Goal: Check status: Check status

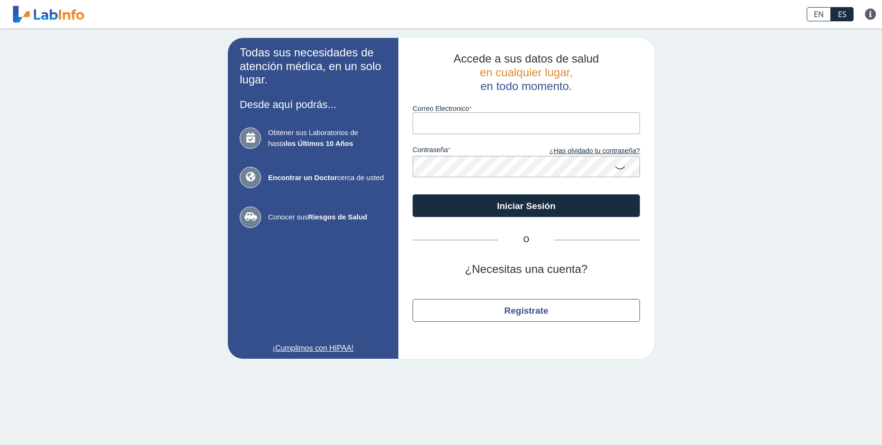
type input "[EMAIL_ADDRESS][DOMAIN_NAME]"
drag, startPoint x: 0, startPoint y: 0, endPoint x: 514, endPoint y: 118, distance: 527.7
click at [514, 118] on input "[EMAIL_ADDRESS][DOMAIN_NAME]" at bounding box center [525, 122] width 227 height 21
click at [619, 168] on icon at bounding box center [619, 167] width 11 height 18
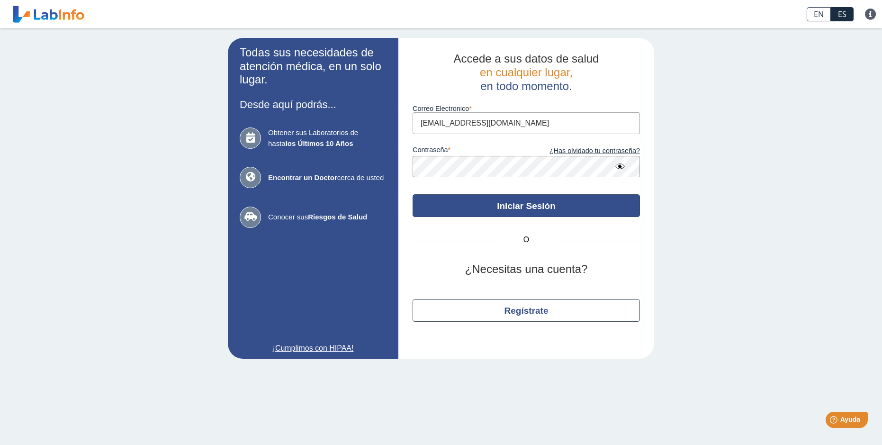
click at [551, 204] on button "Iniciar Sesión" at bounding box center [525, 205] width 227 height 23
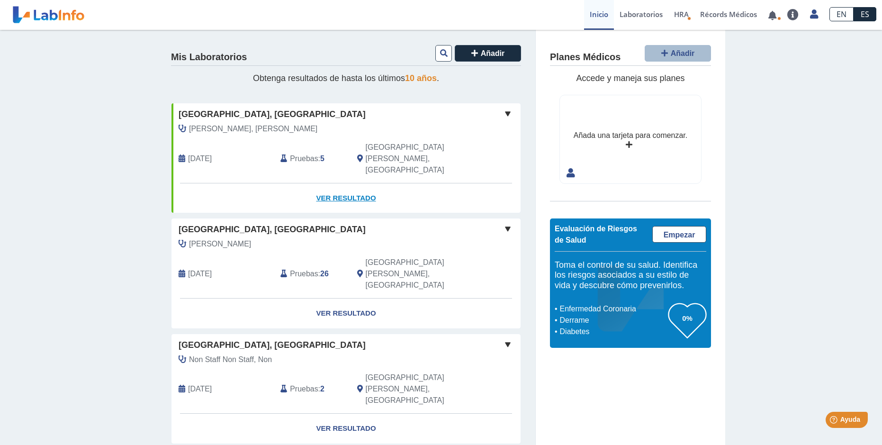
click at [358, 183] on link "Ver Resultado" at bounding box center [345, 198] width 349 height 30
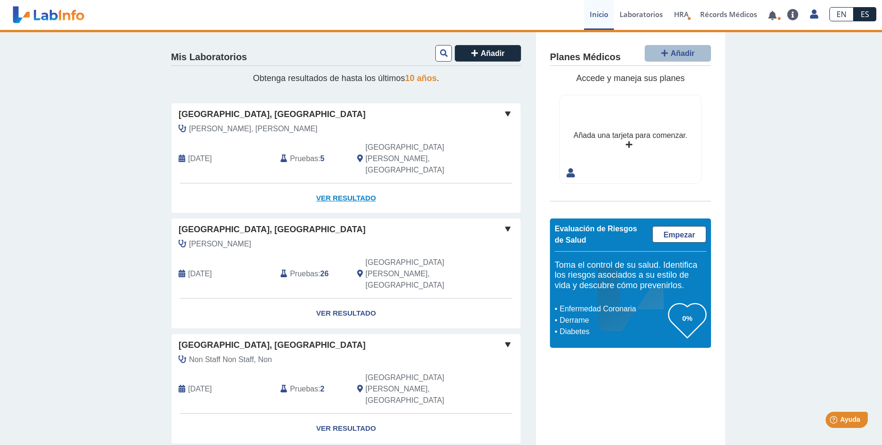
click at [333, 183] on link "Ver Resultado" at bounding box center [345, 198] width 349 height 30
click at [504, 114] on span at bounding box center [507, 113] width 11 height 11
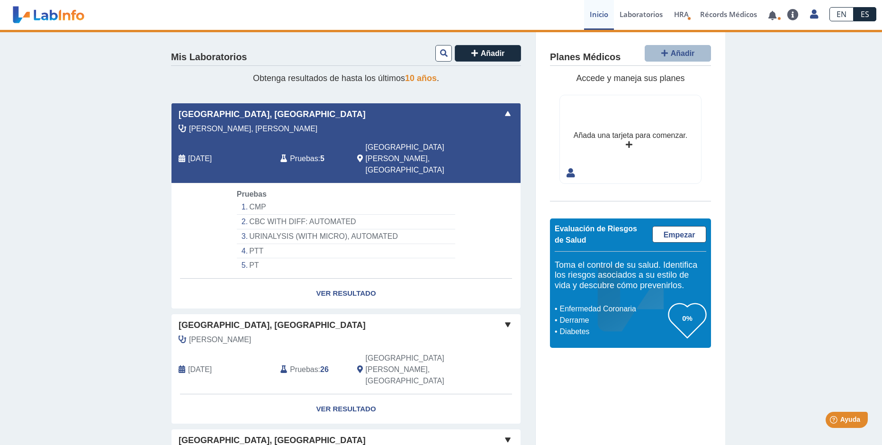
click at [257, 200] on li "CMP" at bounding box center [346, 207] width 218 height 15
click at [345, 278] on link "Ver Resultado" at bounding box center [345, 293] width 349 height 30
click at [340, 278] on link "Ver Resultado" at bounding box center [345, 293] width 349 height 30
click at [253, 200] on li "CMP" at bounding box center [346, 207] width 218 height 15
click at [352, 278] on link "Ver Resultado" at bounding box center [345, 293] width 349 height 30
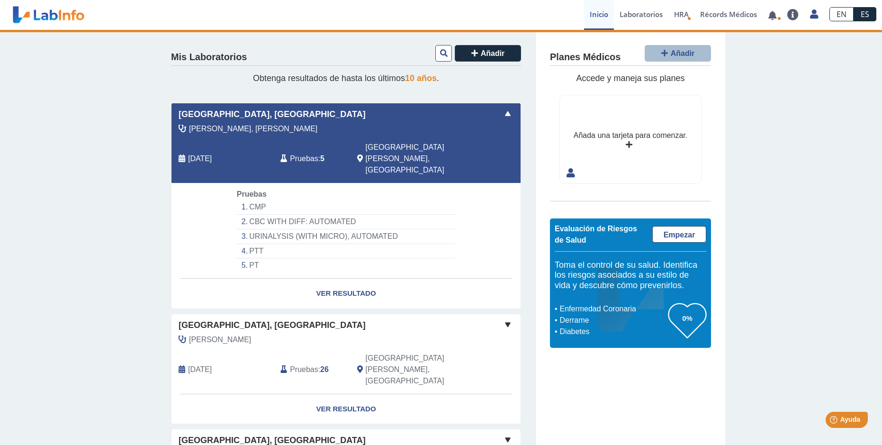
click at [251, 200] on li "CMP" at bounding box center [346, 207] width 218 height 15
click at [288, 122] on div "[GEOGRAPHIC_DATA], [GEOGRAPHIC_DATA][PERSON_NAME], Keimari [DATE] Pruebas : 5 […" at bounding box center [345, 143] width 349 height 80
click at [504, 111] on span at bounding box center [507, 113] width 11 height 11
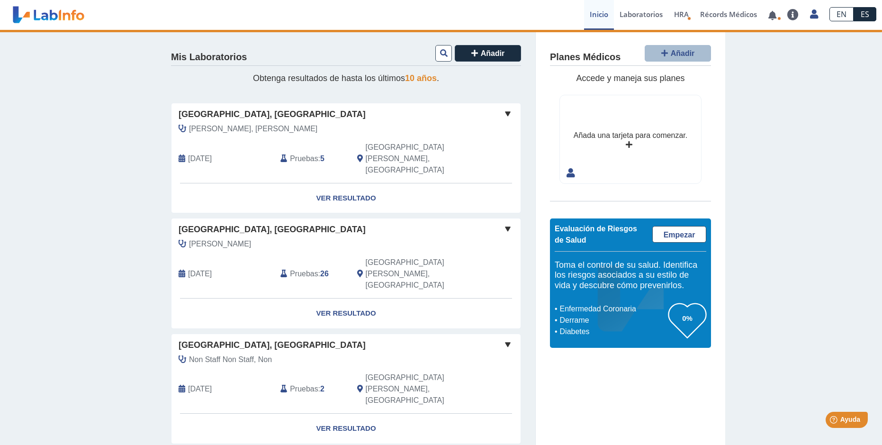
click at [385, 121] on div "[GEOGRAPHIC_DATA], [GEOGRAPHIC_DATA][PERSON_NAME], Keimari [DATE] Pruebas : 5 […" at bounding box center [345, 143] width 349 height 80
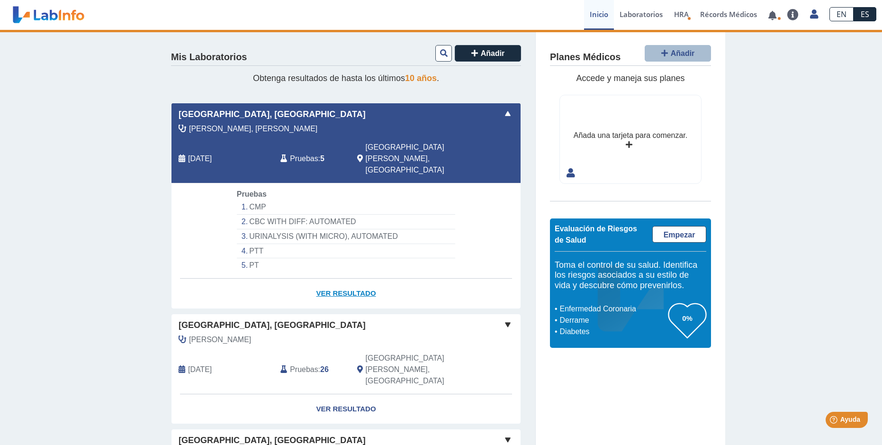
click at [339, 278] on link "Ver Resultado" at bounding box center [345, 293] width 349 height 30
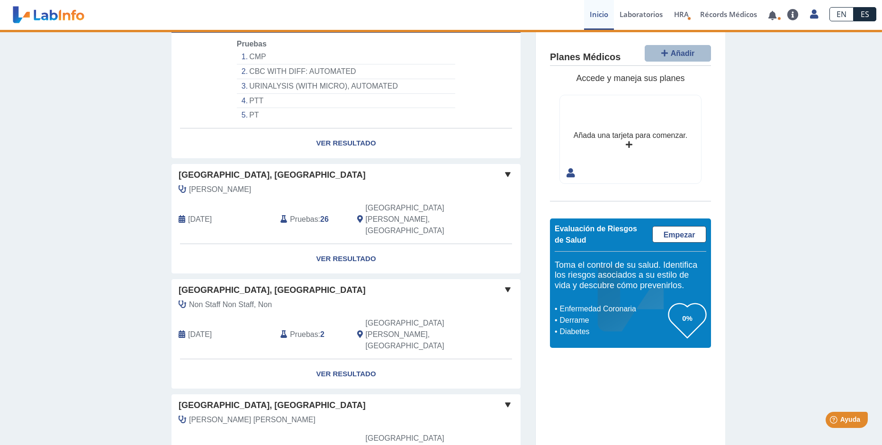
scroll to position [8, 0]
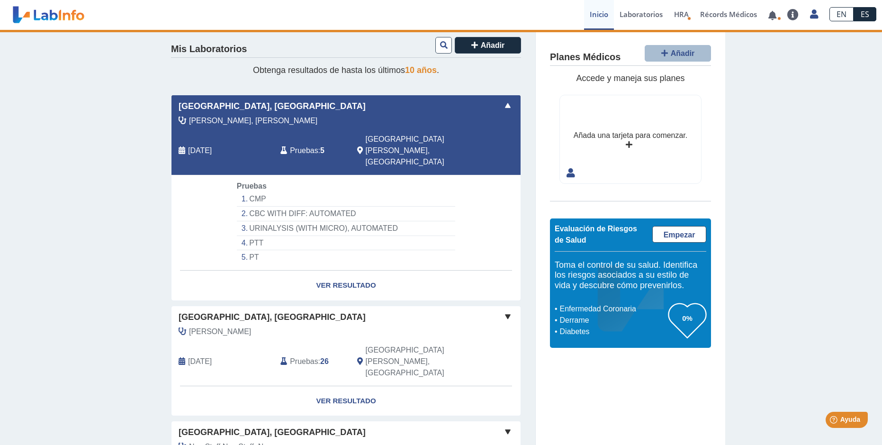
click at [261, 236] on li "PTT" at bounding box center [346, 243] width 218 height 15
click at [342, 270] on link "Ver Resultado" at bounding box center [345, 285] width 349 height 30
click at [302, 145] on span "Pruebas" at bounding box center [304, 150] width 28 height 11
click at [223, 117] on span "[PERSON_NAME], [PERSON_NAME]" at bounding box center [253, 120] width 128 height 11
click at [180, 147] on icon at bounding box center [182, 151] width 7 height 8
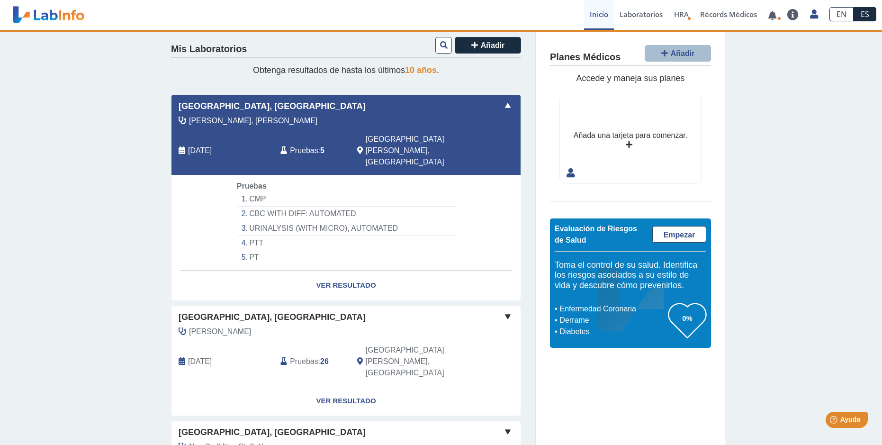
click at [392, 137] on span "[GEOGRAPHIC_DATA][PERSON_NAME], [GEOGRAPHIC_DATA]" at bounding box center [418, 151] width 105 height 34
click at [246, 192] on li "CMP" at bounding box center [346, 199] width 218 height 15
click at [342, 270] on link "Ver Resultado" at bounding box center [345, 285] width 349 height 30
click at [627, 15] on link "Laboratorios" at bounding box center [641, 15] width 54 height 30
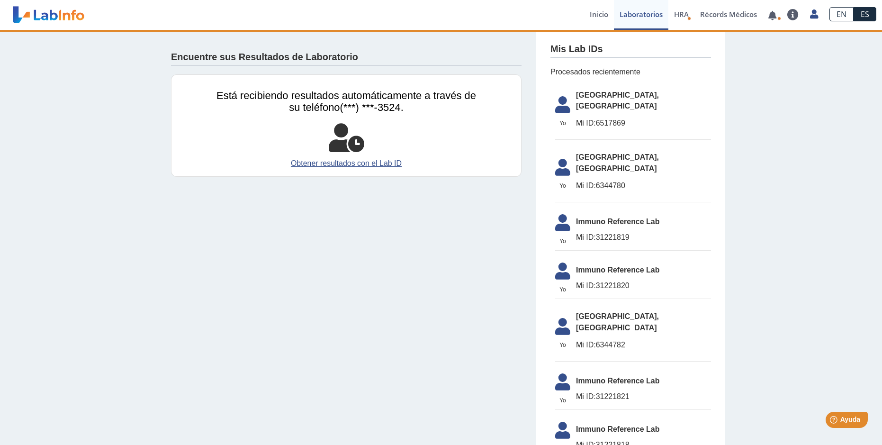
click at [607, 97] on span "[GEOGRAPHIC_DATA], [GEOGRAPHIC_DATA]" at bounding box center [643, 101] width 135 height 23
click at [604, 117] on span "Mi ID: 6517869" at bounding box center [643, 122] width 135 height 11
click at [713, 12] on link "Récords Médicos" at bounding box center [728, 15] width 68 height 30
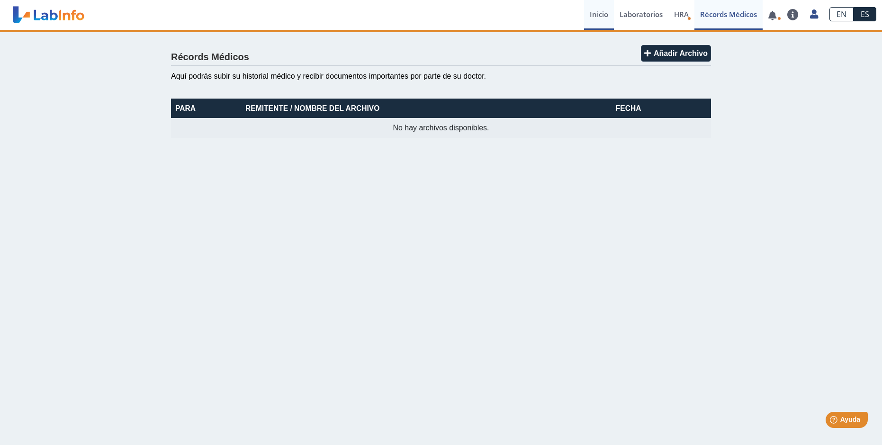
click at [600, 15] on link "Inicio" at bounding box center [599, 15] width 30 height 30
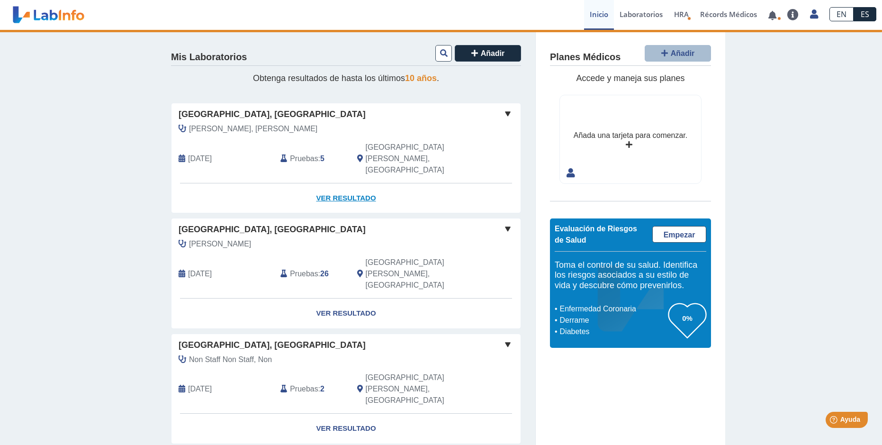
click at [337, 183] on link "Ver Resultado" at bounding box center [345, 198] width 349 height 30
click at [773, 15] on link at bounding box center [771, 15] width 19 height 7
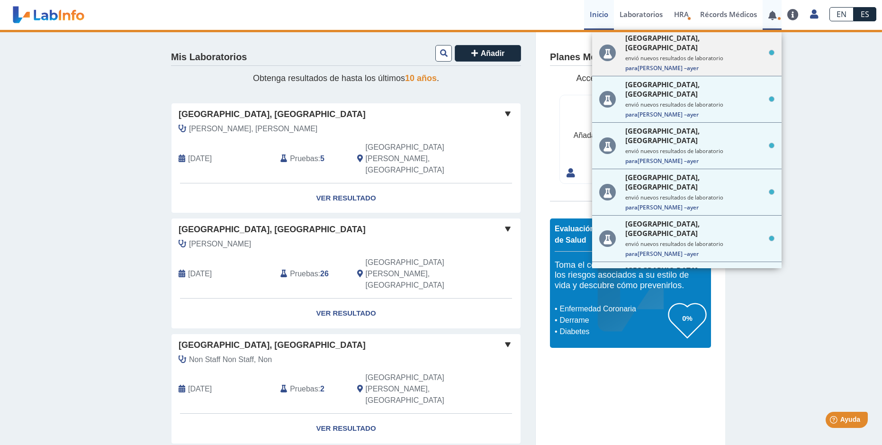
click at [664, 54] on small "envió nuevos resultados de laboratorio" at bounding box center [699, 57] width 149 height 7
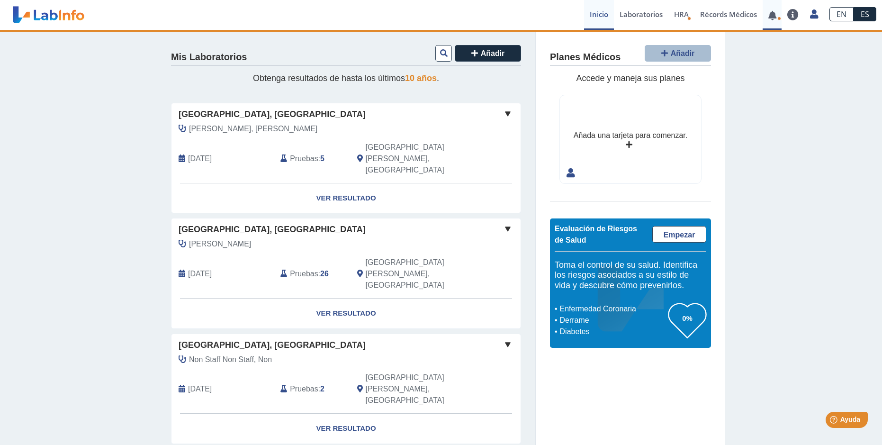
click at [775, 13] on link at bounding box center [771, 15] width 19 height 7
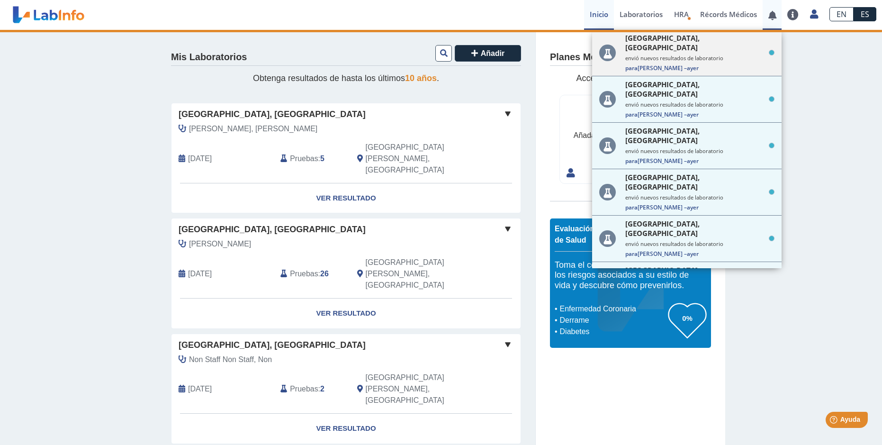
click at [742, 54] on small "envió nuevos resultados de laboratorio" at bounding box center [699, 57] width 149 height 7
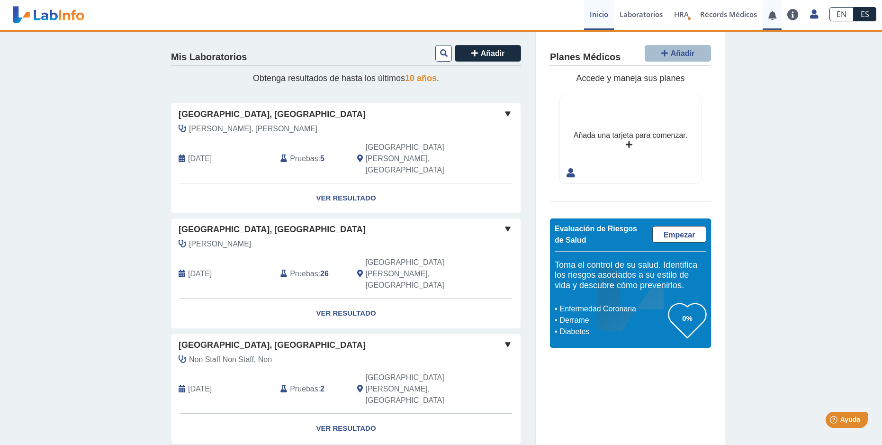
click at [772, 13] on link at bounding box center [771, 15] width 19 height 7
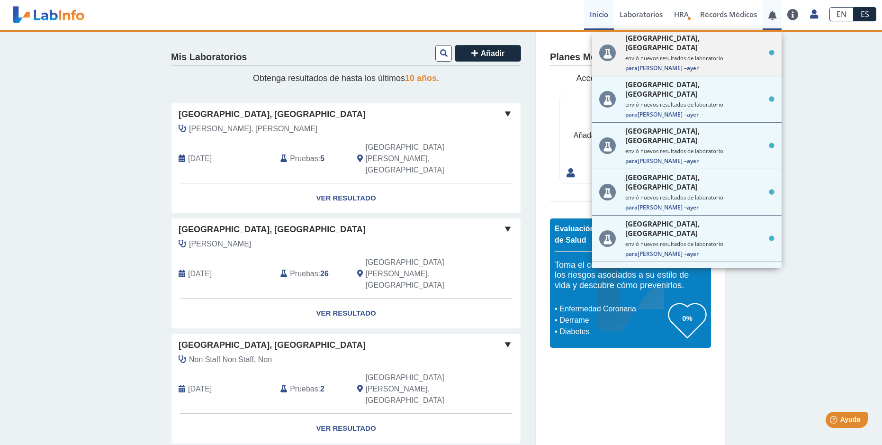
click at [687, 64] on span "ayer" at bounding box center [693, 68] width 12 height 8
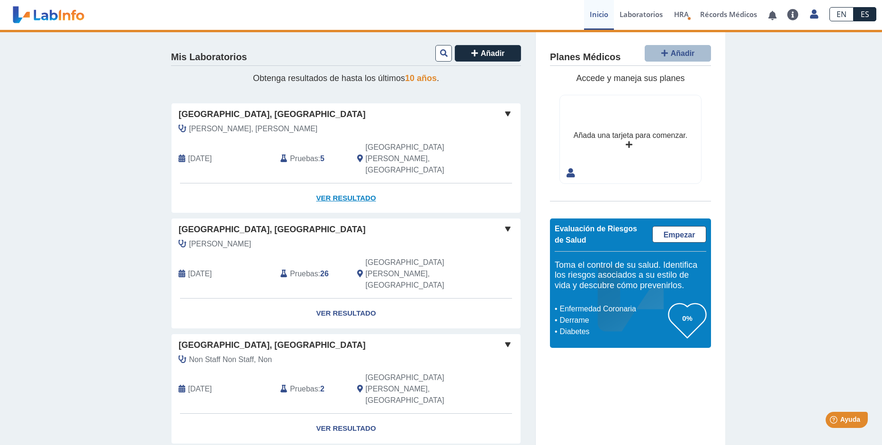
click at [350, 183] on link "Ver Resultado" at bounding box center [345, 198] width 349 height 30
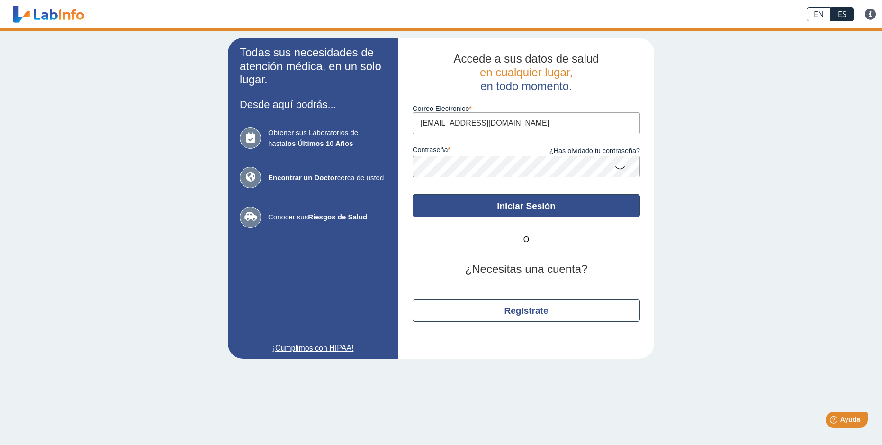
click at [520, 215] on button "Iniciar Sesión" at bounding box center [525, 205] width 227 height 23
